Goal: Task Accomplishment & Management: Use online tool/utility

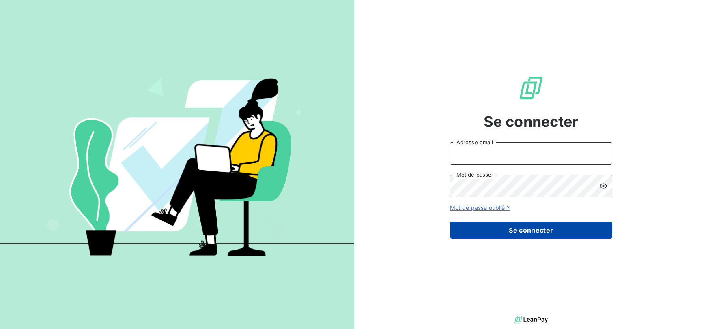
type input "[EMAIL_ADDRESS][DOMAIN_NAME]"
click at [498, 234] on button "Se connecter" at bounding box center [531, 230] width 162 height 17
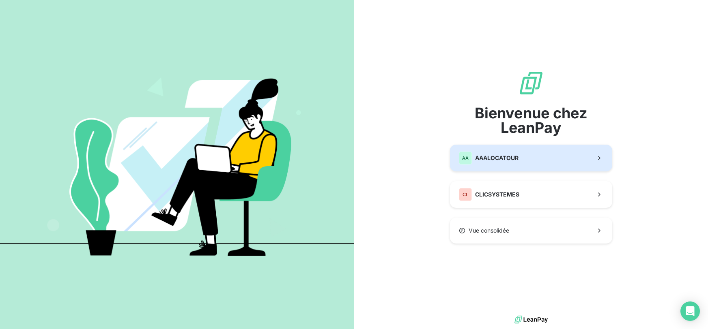
click at [507, 160] on span "AAALOCATOUR" at bounding box center [496, 158] width 43 height 8
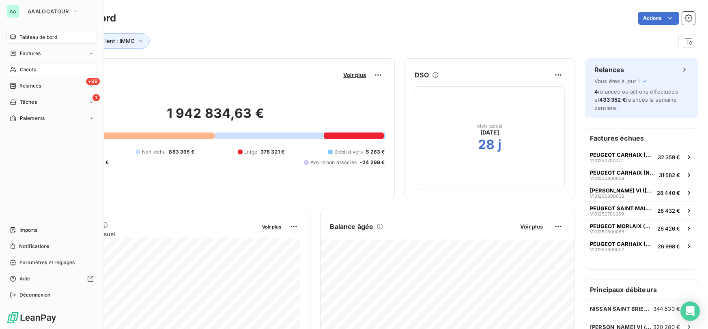
click at [28, 69] on span "Clients" at bounding box center [28, 69] width 16 height 7
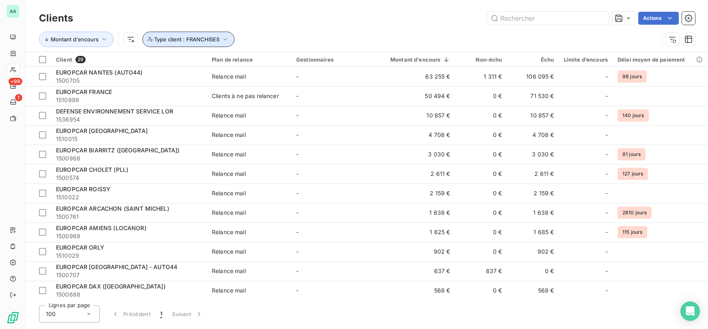
click at [226, 40] on icon "button" at bounding box center [225, 39] width 8 height 8
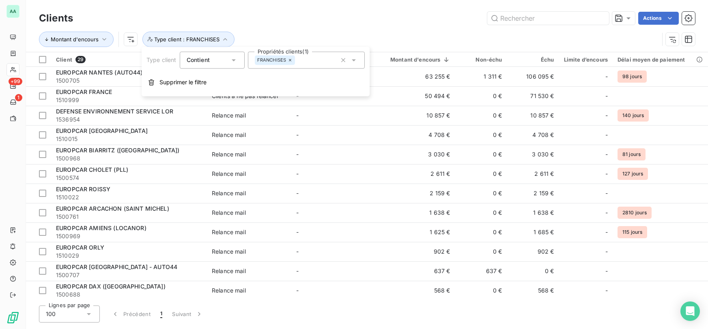
click at [291, 61] on icon at bounding box center [290, 60] width 5 height 5
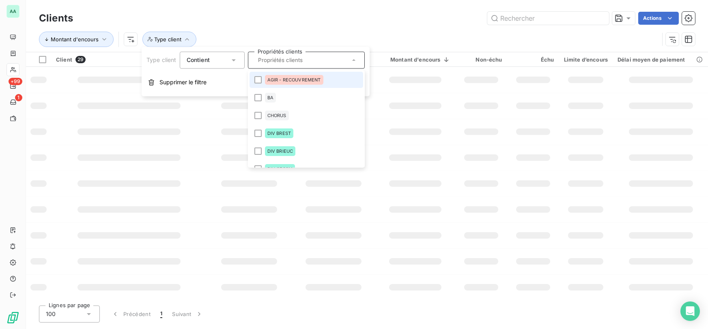
click at [279, 61] on input "text" at bounding box center [302, 59] width 95 height 7
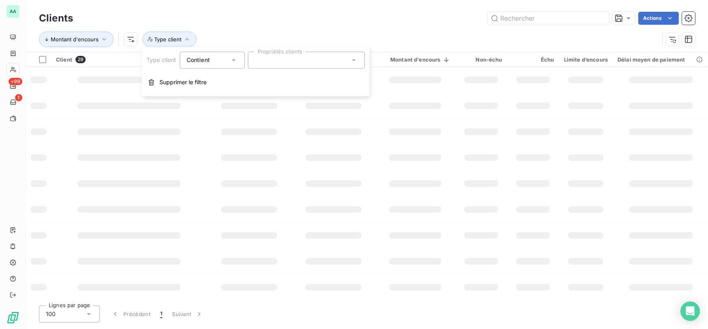
click at [280, 62] on div at bounding box center [306, 59] width 117 height 17
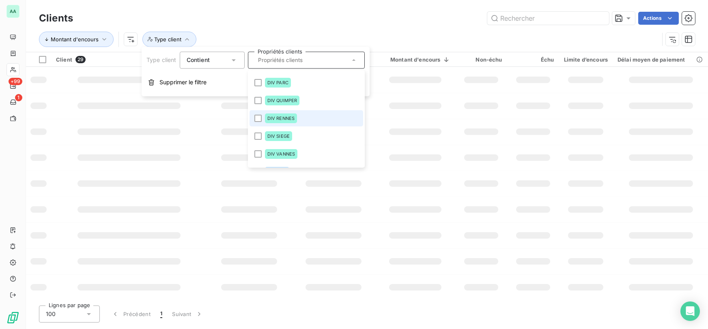
scroll to position [199, 0]
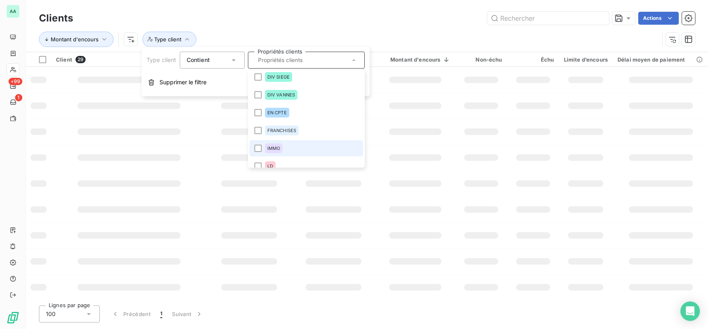
click at [270, 146] on span "IMMO" at bounding box center [273, 148] width 13 height 5
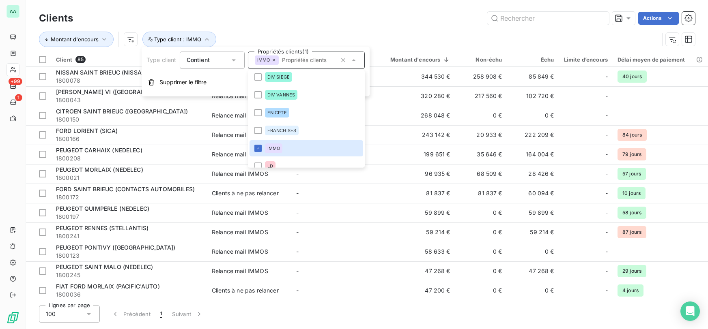
click at [319, 26] on div "Clients Actions" at bounding box center [367, 18] width 656 height 17
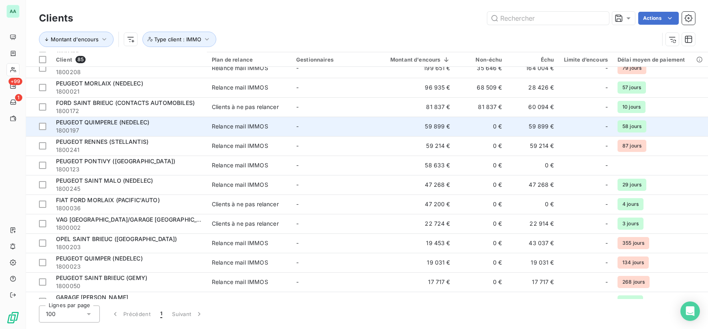
scroll to position [88, 0]
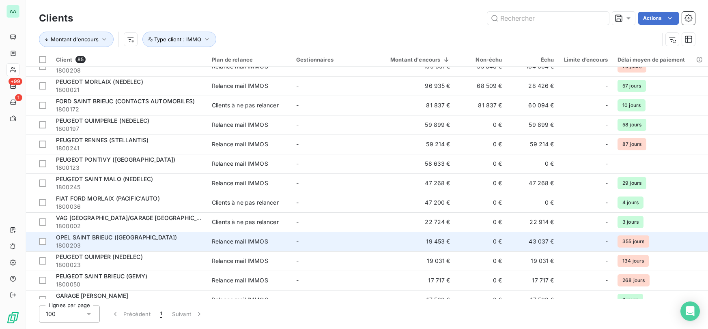
click at [165, 235] on div "OPEL SAINT BRIEUC ([GEOGRAPHIC_DATA])" at bounding box center [129, 238] width 146 height 8
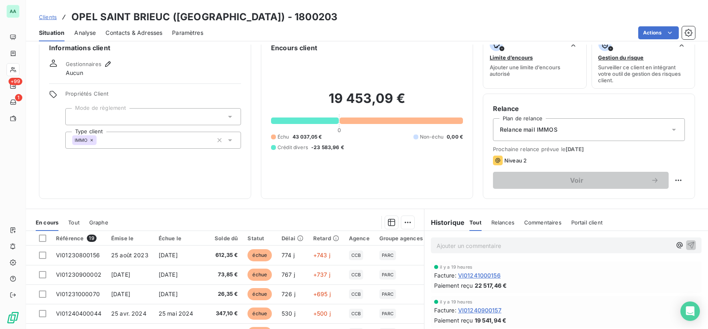
scroll to position [16, 0]
click at [49, 19] on span "Clients" at bounding box center [48, 17] width 18 height 6
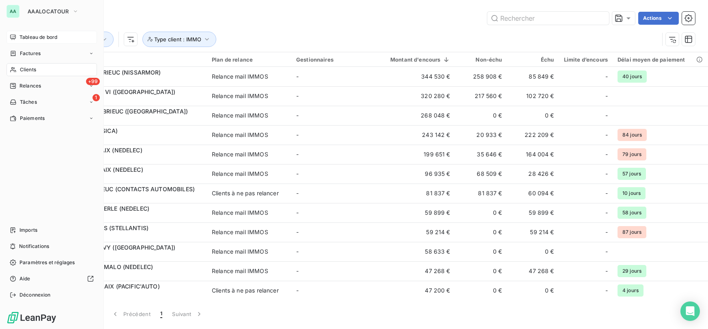
click at [39, 41] on span "Tableau de bord" at bounding box center [38, 37] width 38 height 7
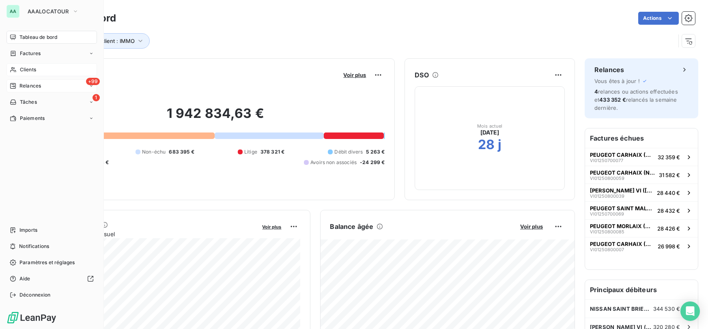
click at [31, 82] on span "Relances" at bounding box center [29, 85] width 21 height 7
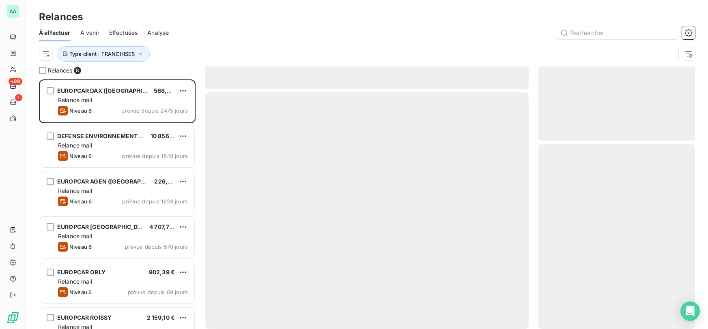
scroll to position [250, 157]
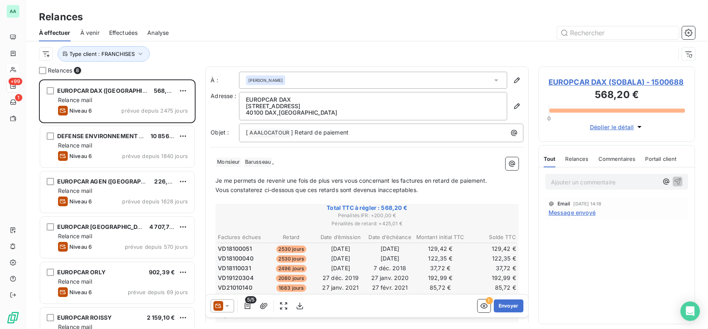
click at [157, 36] on span "Analyse" at bounding box center [157, 33] width 21 height 8
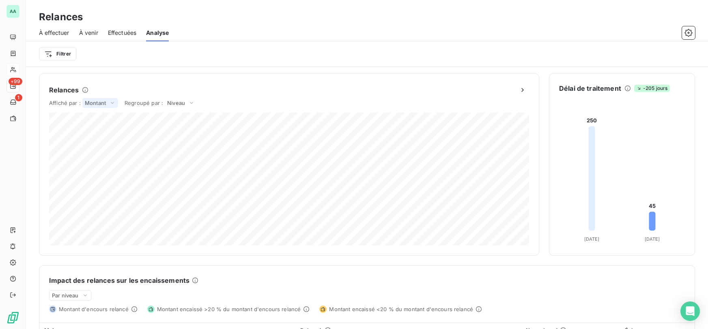
scroll to position [144, 0]
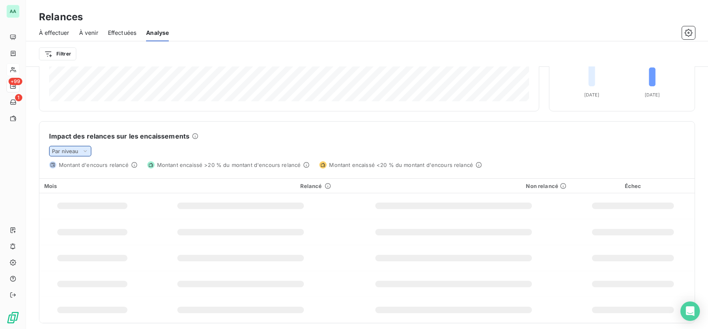
click at [77, 152] on span "Par niveau" at bounding box center [65, 151] width 27 height 6
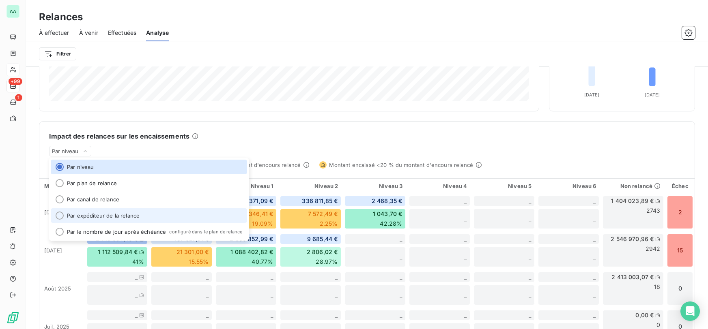
click at [97, 213] on li "Par expéditeur de la relance" at bounding box center [149, 215] width 196 height 15
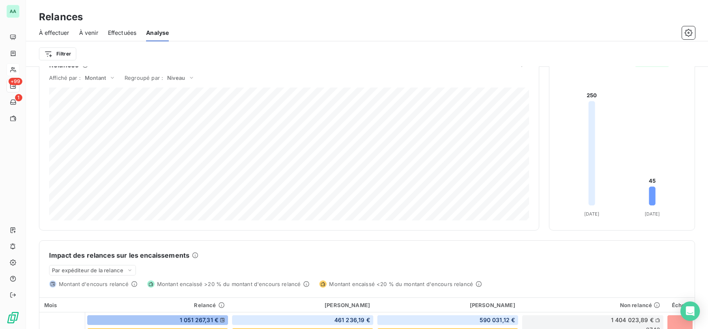
scroll to position [14, 0]
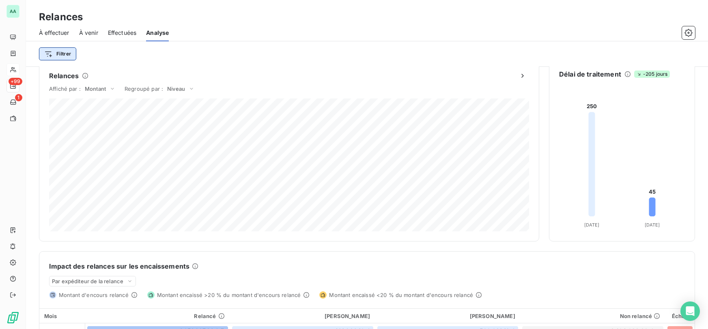
click at [65, 57] on html "AA +99 1 Relances À effectuer À venir Effectuées Analyse Filtrer Relances Affic…" at bounding box center [354, 164] width 708 height 329
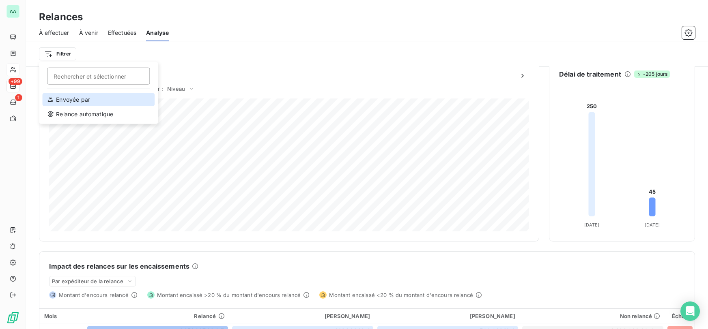
click at [85, 97] on div "Envoyée par" at bounding box center [98, 99] width 112 height 13
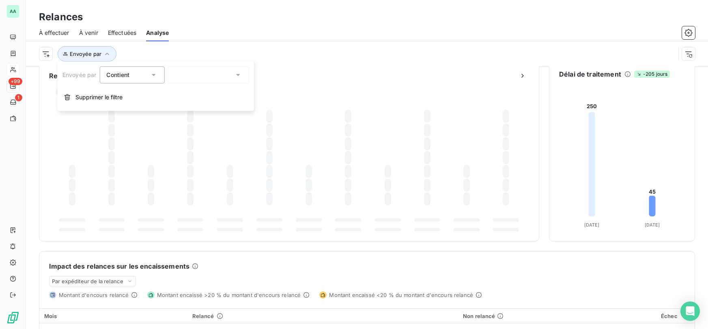
click at [133, 75] on div "Contient in" at bounding box center [127, 74] width 43 height 11
click at [185, 72] on div at bounding box center [207, 75] width 81 height 17
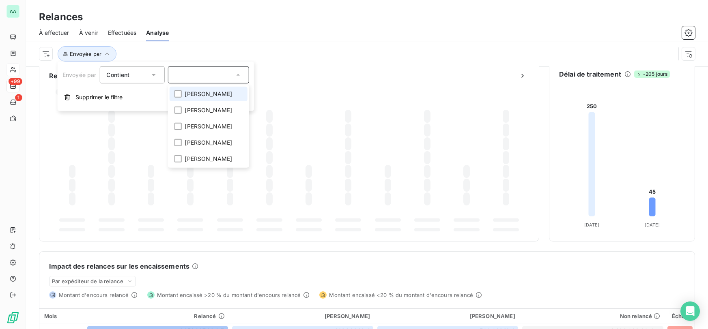
click at [199, 94] on span "[PERSON_NAME]" at bounding box center [208, 94] width 47 height 8
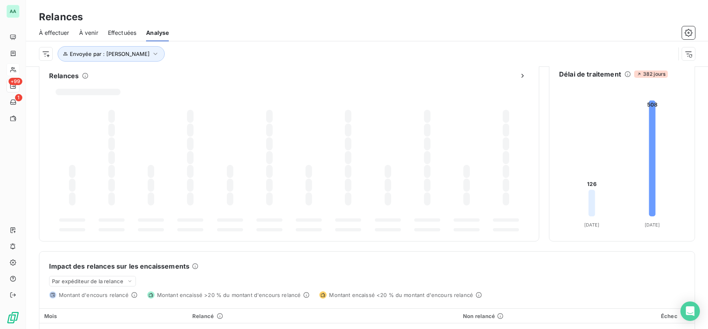
click at [253, 40] on div "À effectuer À venir Effectuées Analyse" at bounding box center [367, 32] width 682 height 17
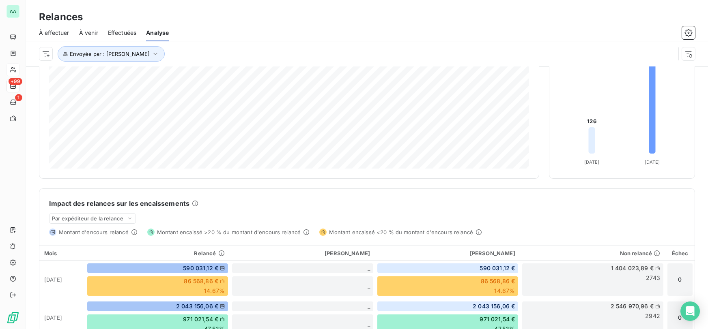
scroll to position [76, 0]
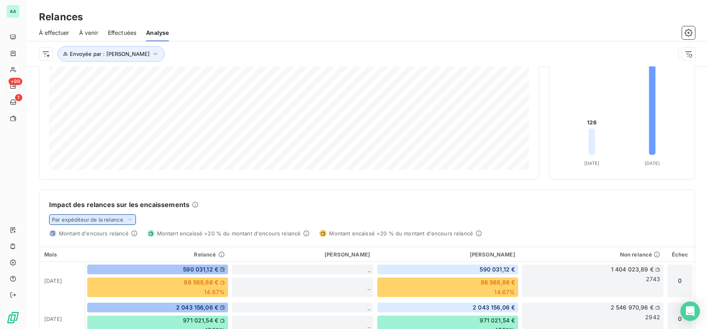
click at [121, 218] on span "Par expéditeur de la relance" at bounding box center [87, 220] width 71 height 6
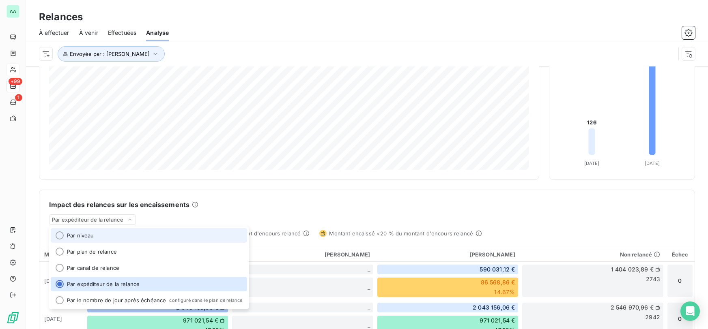
click at [100, 230] on li "Par niveau" at bounding box center [149, 235] width 196 height 15
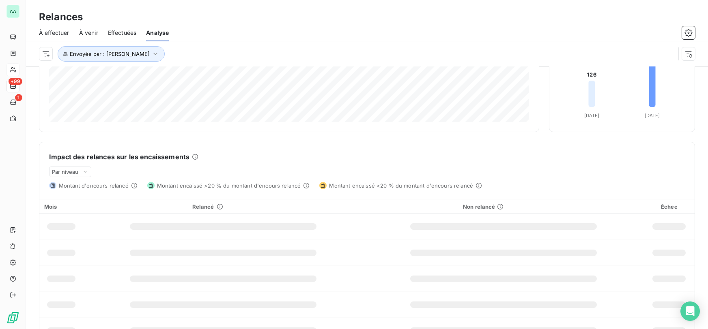
scroll to position [133, 0]
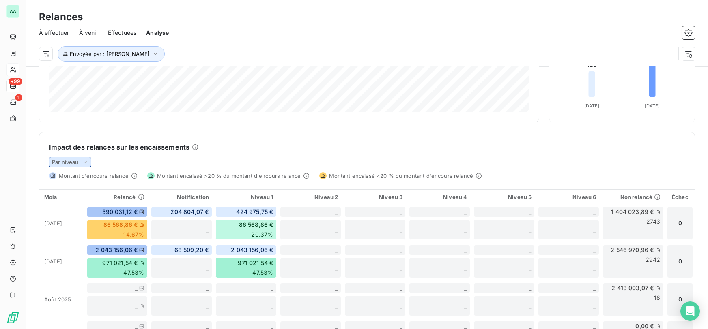
click at [82, 163] on icon at bounding box center [85, 162] width 6 height 8
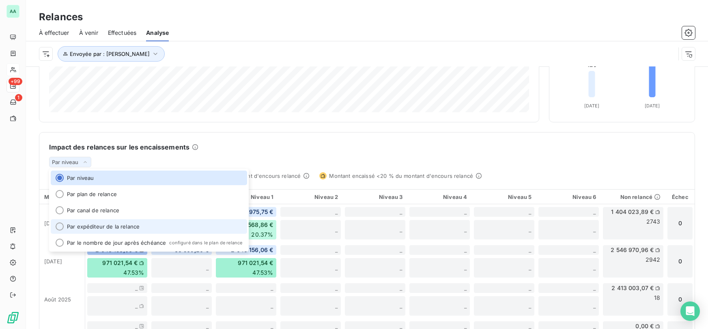
click at [97, 228] on li "Par expéditeur de la relance" at bounding box center [149, 226] width 196 height 15
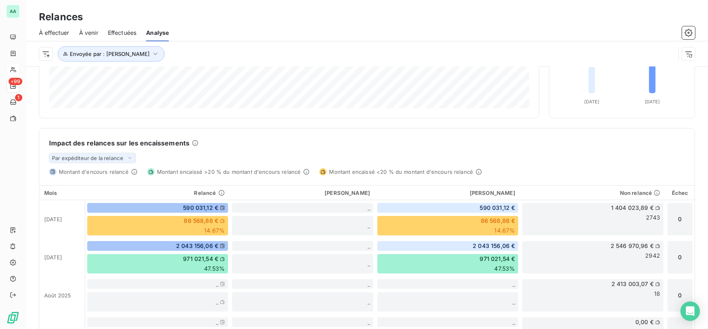
scroll to position [146, 0]
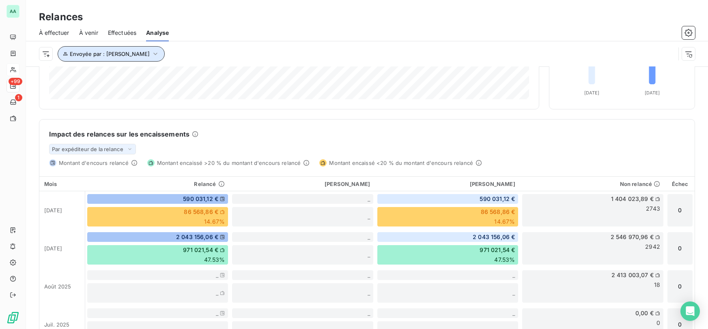
click at [152, 54] on icon "button" at bounding box center [155, 54] width 8 height 8
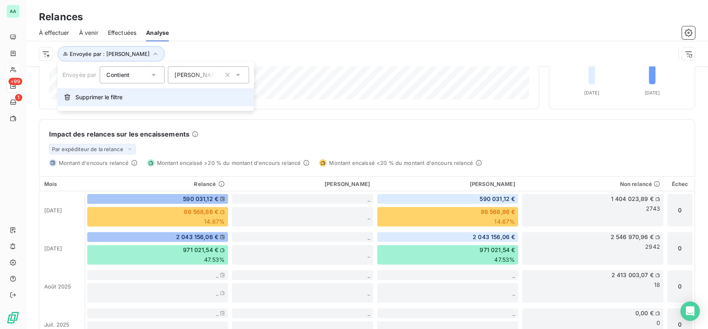
click at [95, 94] on span "Supprimer le filtre" at bounding box center [98, 97] width 47 height 8
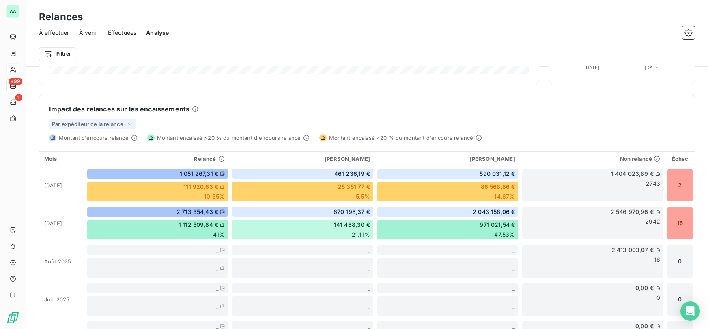
scroll to position [172, 0]
